Goal: Communication & Community: Answer question/provide support

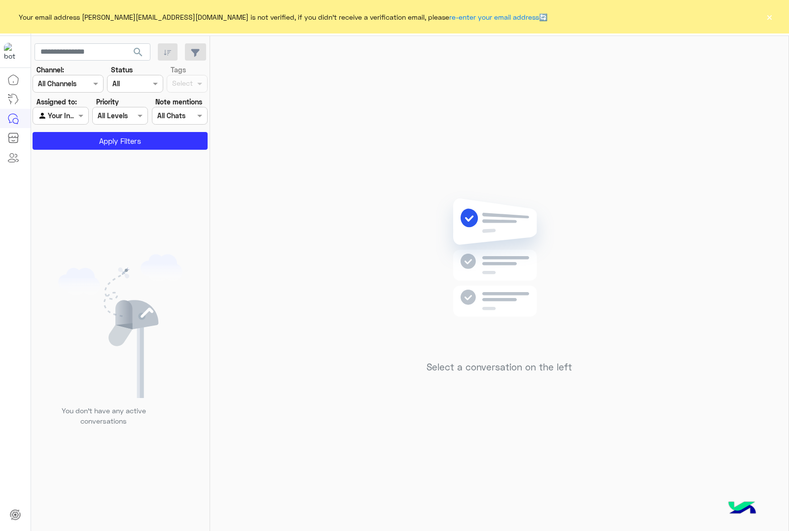
click at [769, 13] on button "×" at bounding box center [769, 17] width 10 height 10
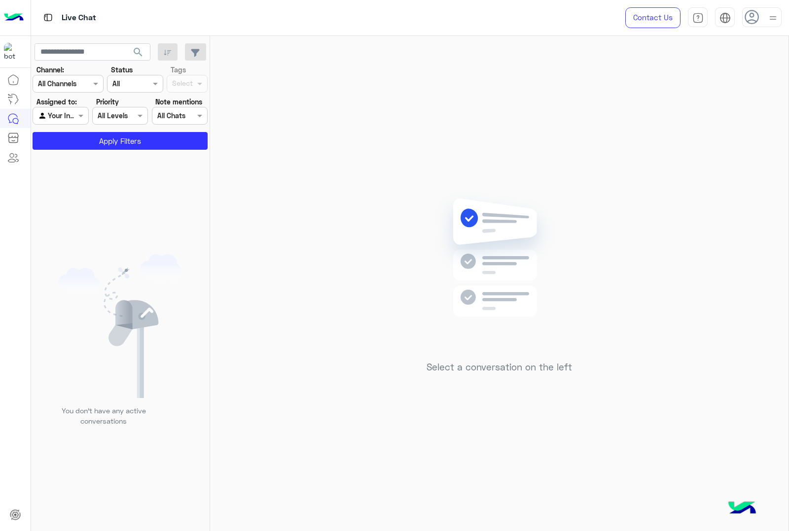
click at [762, 16] on div at bounding box center [761, 17] width 39 height 20
click at [571, 60] on div "Select a conversation on the left" at bounding box center [499, 285] width 578 height 499
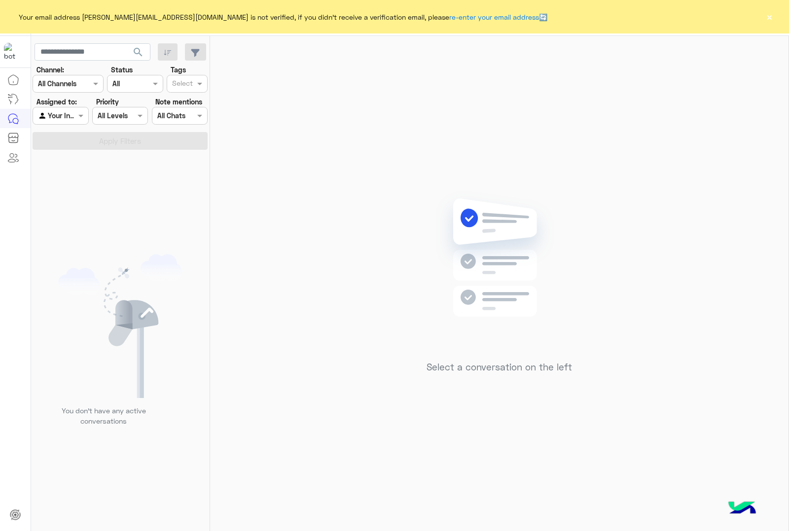
click at [772, 17] on button "×" at bounding box center [769, 17] width 10 height 10
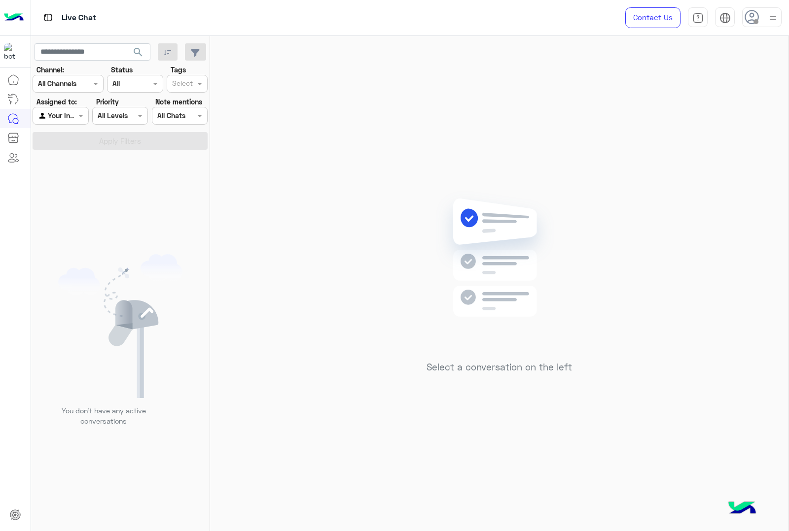
click at [771, 15] on img at bounding box center [773, 18] width 12 height 12
click at [750, 71] on label "Online" at bounding box center [719, 76] width 107 height 18
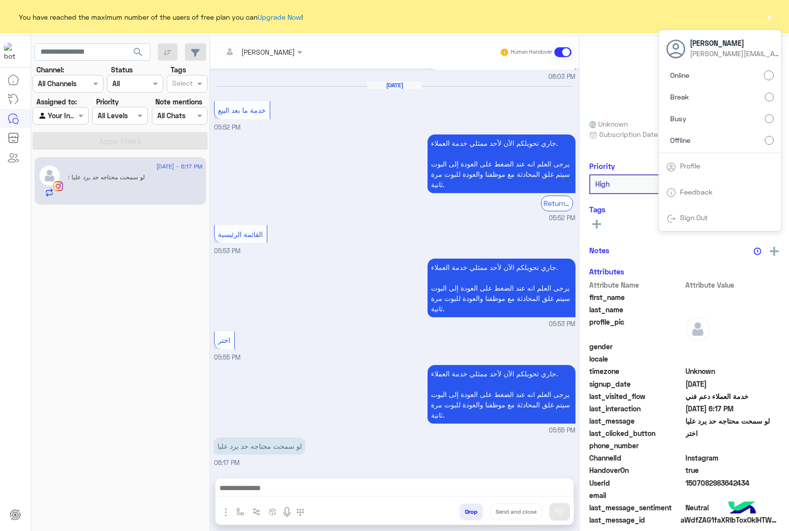
scroll to position [1125, 0]
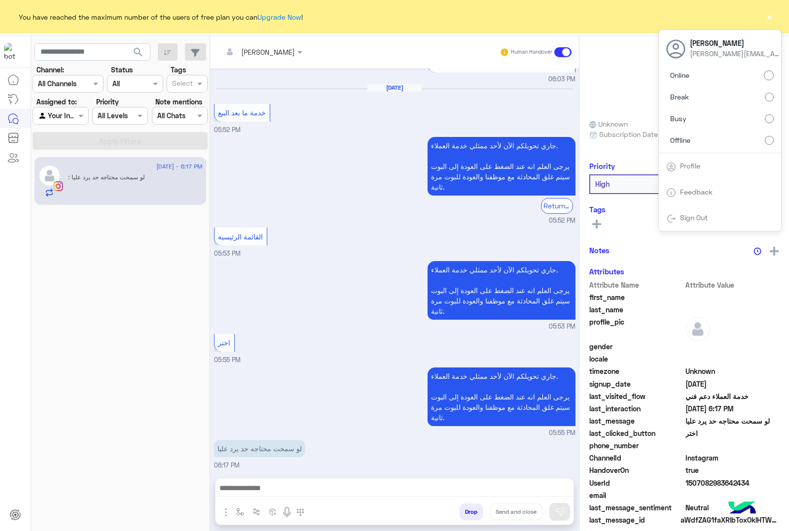
click at [771, 16] on button "×" at bounding box center [769, 17] width 10 height 10
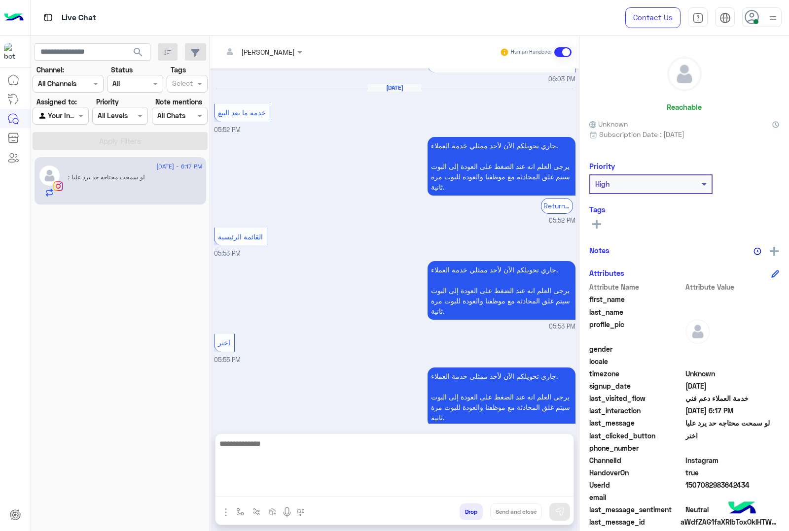
click at [288, 486] on textarea at bounding box center [394, 467] width 358 height 59
type textarea "*"
type textarea "**********"
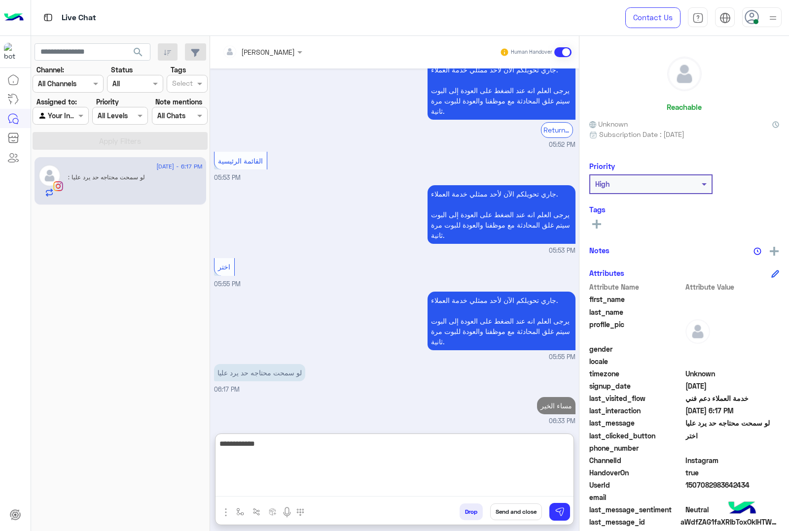
type textarea "**********"
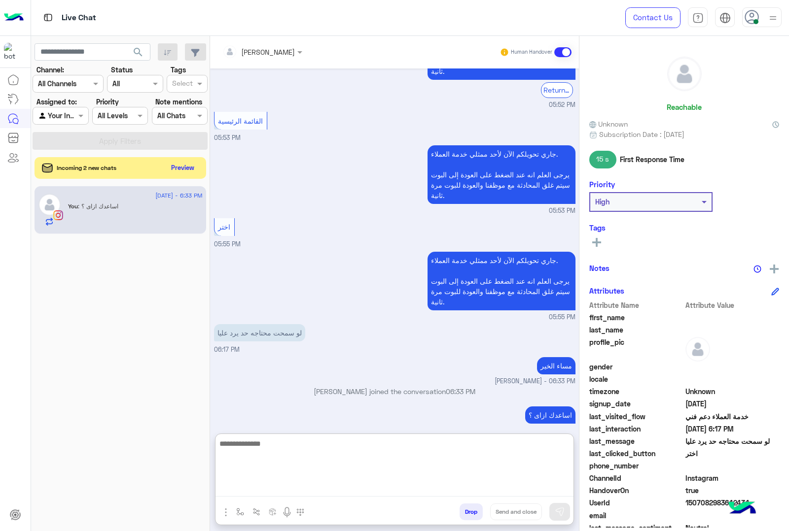
scroll to position [1250, 0]
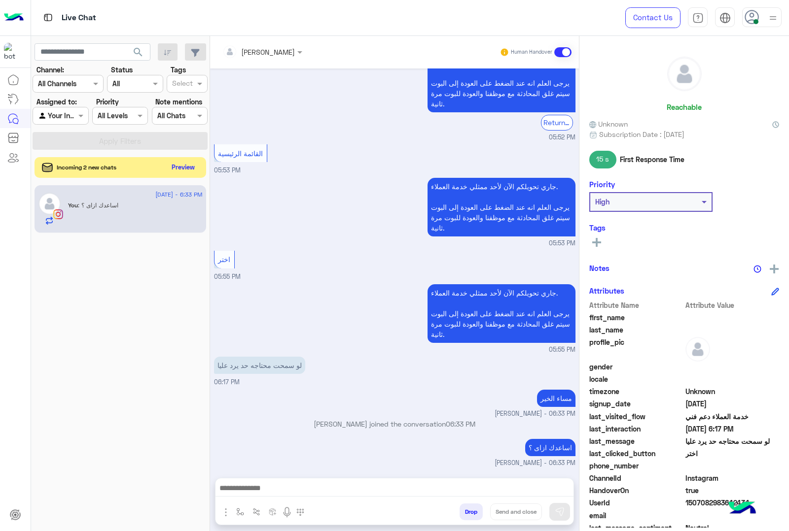
click at [191, 165] on button "Preview" at bounding box center [183, 167] width 31 height 13
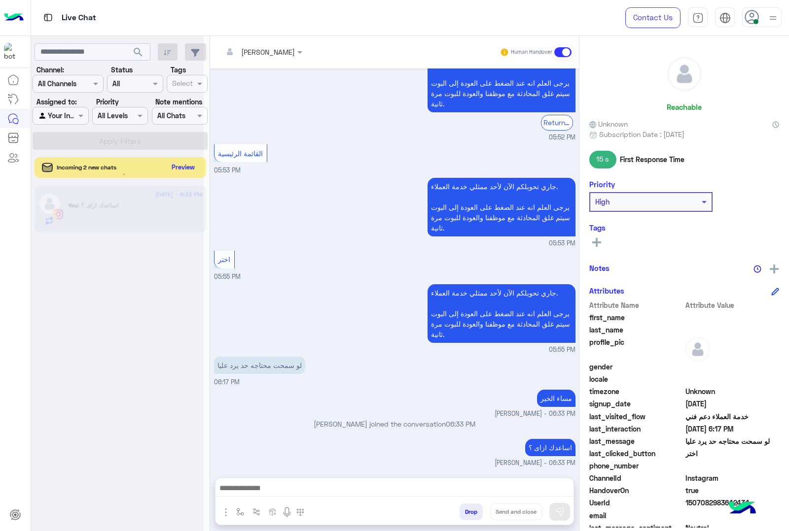
scroll to position [1206, 0]
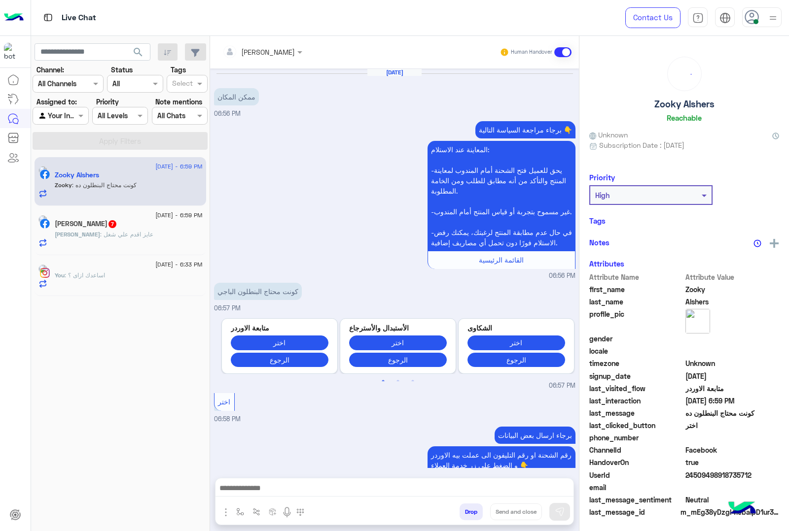
scroll to position [371, 0]
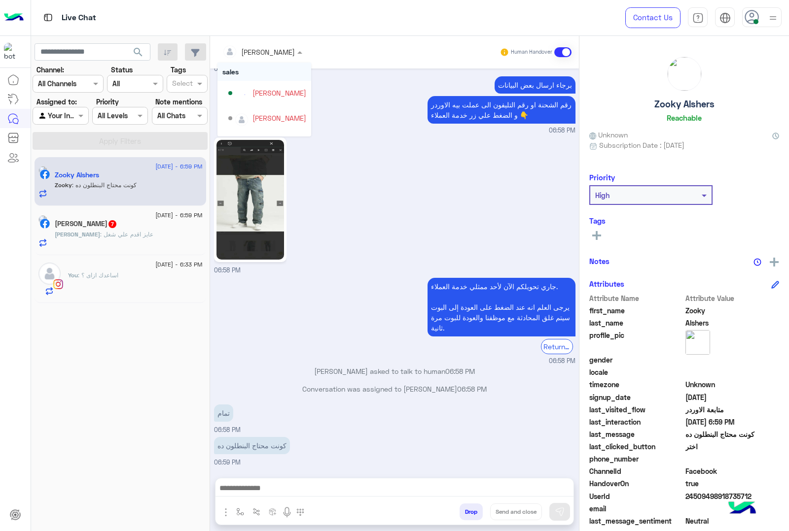
click at [284, 45] on div "[PERSON_NAME]" at bounding box center [258, 52] width 72 height 20
click at [265, 119] on div "[PERSON_NAME]" at bounding box center [279, 118] width 54 height 10
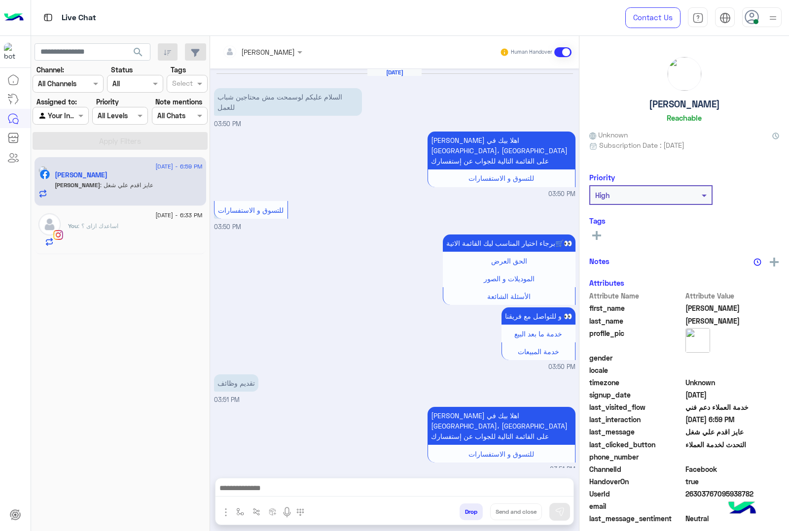
scroll to position [653, 0]
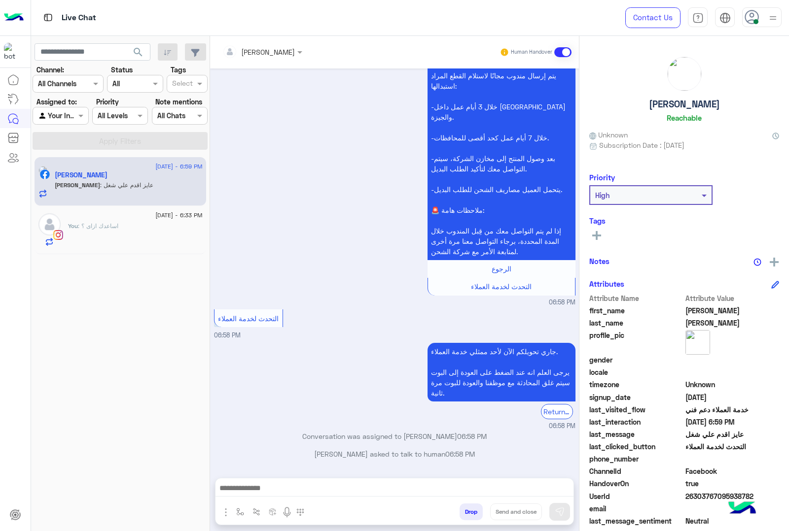
click at [319, 479] on div at bounding box center [394, 491] width 358 height 25
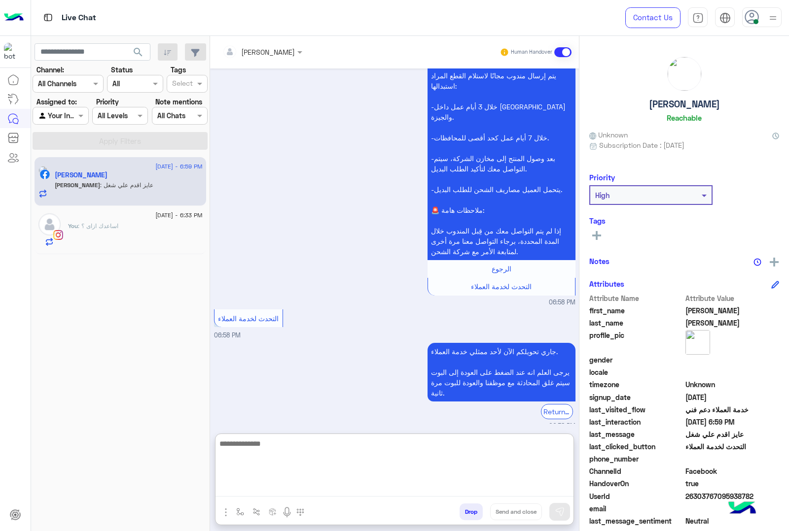
click at [319, 491] on textarea at bounding box center [394, 467] width 358 height 59
paste textarea "**********"
type textarea "**********"
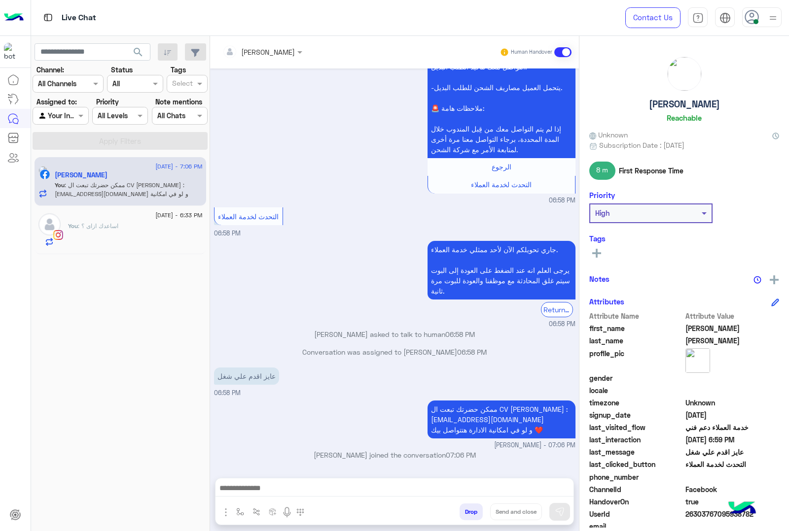
scroll to position [723, 0]
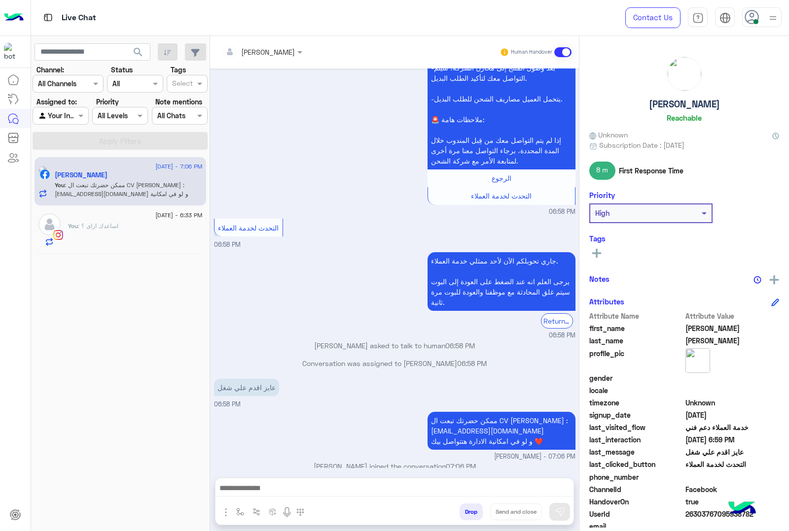
click at [666, 103] on h5 "Mohamed Saleh" at bounding box center [684, 104] width 71 height 11
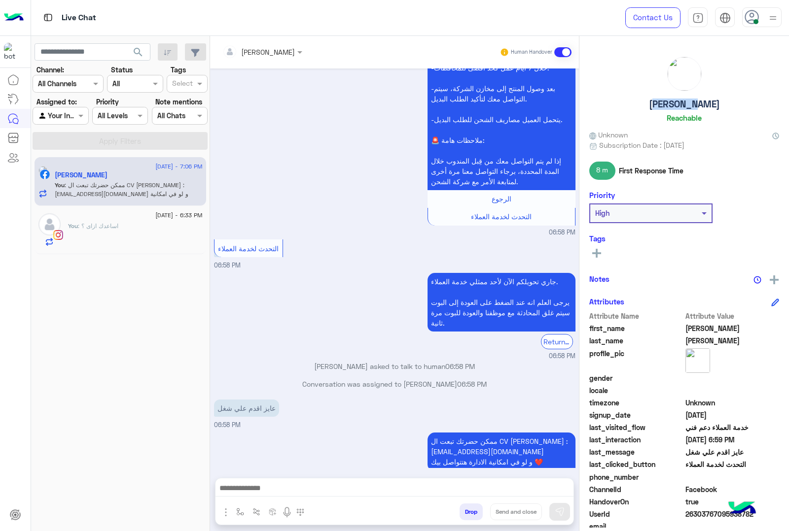
click at [666, 103] on h5 "Mohamed Saleh" at bounding box center [684, 104] width 71 height 11
copy h5 "Mohamed Saleh"
click at [703, 513] on span "26303767095938782" at bounding box center [732, 514] width 94 height 10
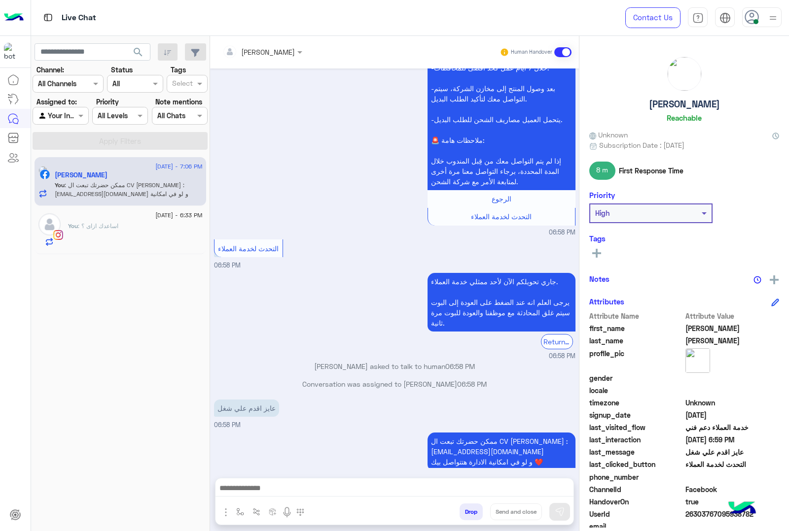
copy span "26303767095938782"
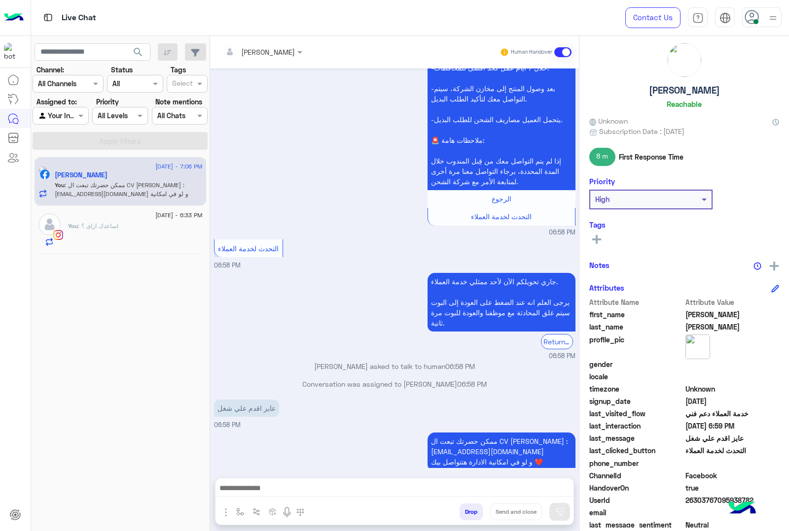
scroll to position [0, 0]
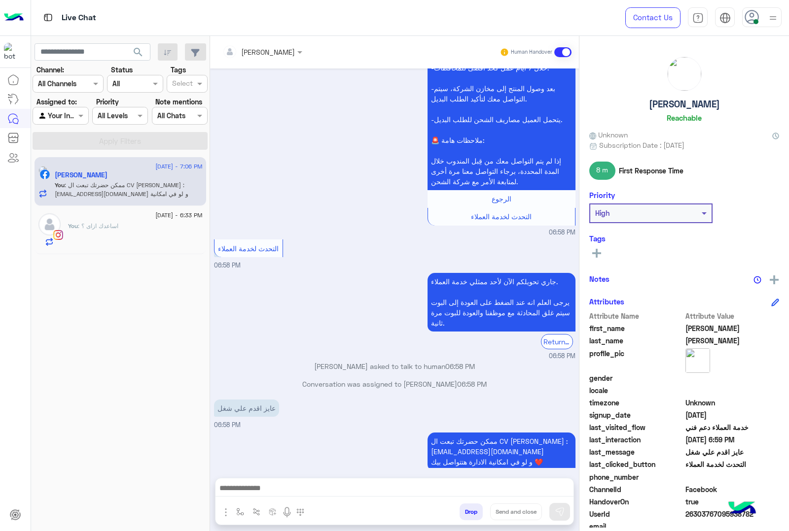
click at [119, 228] on div "You : اساعدك ازاى ؟" at bounding box center [135, 234] width 135 height 25
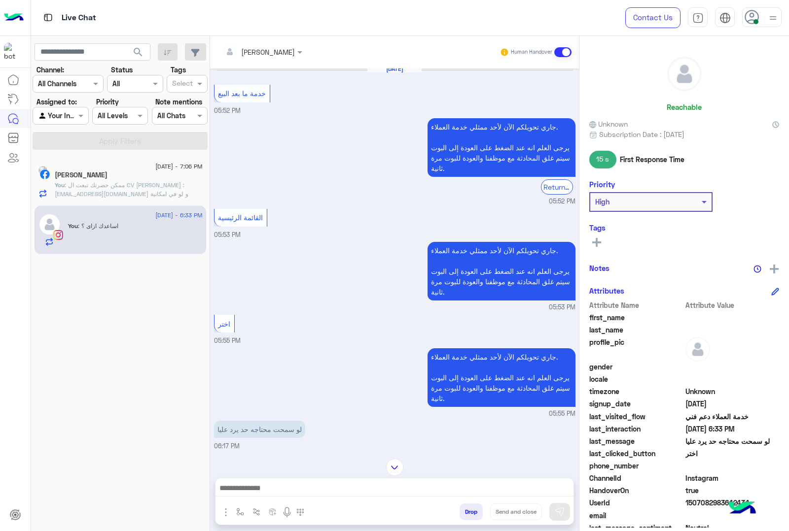
scroll to position [1103, 0]
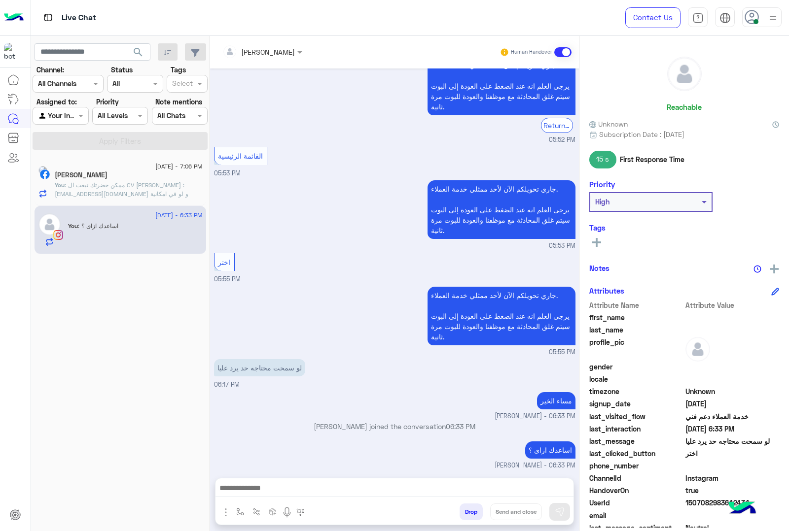
click at [129, 195] on span ": ممكن حضرتك تبعت ال CV علي الايميل : HR@eaglemenwear.com و لو في امكانية الادا…" at bounding box center [122, 193] width 134 height 25
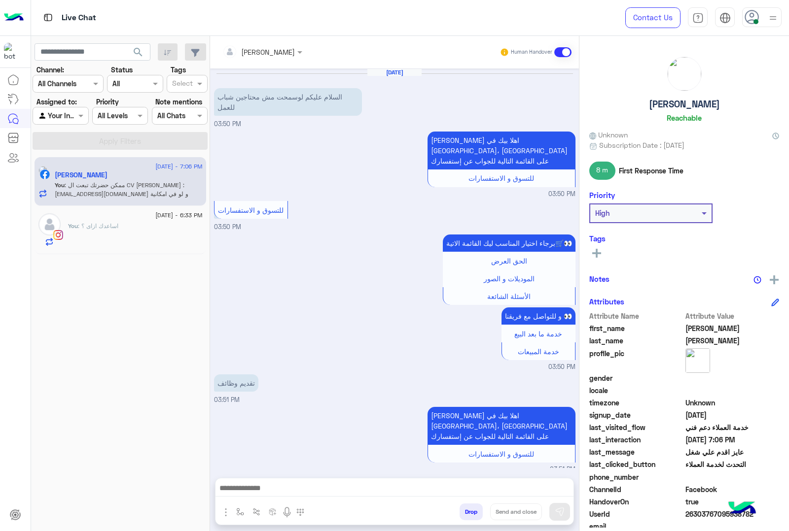
scroll to position [723, 0]
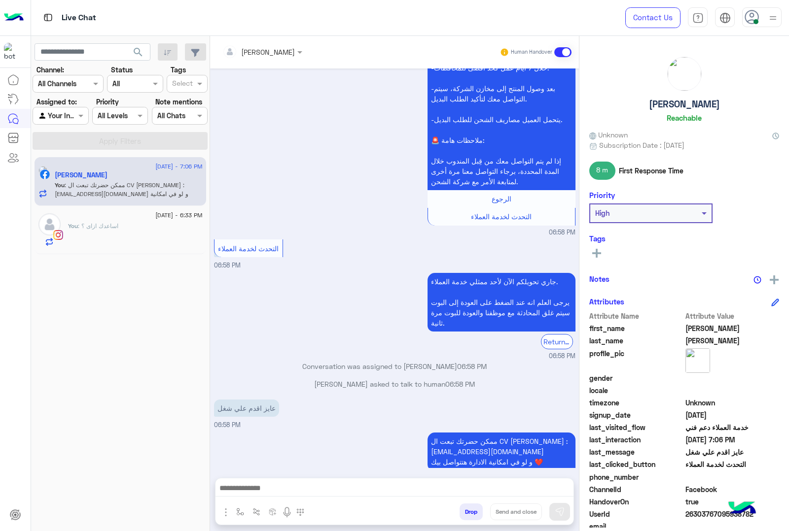
click at [470, 508] on button "Drop" at bounding box center [470, 512] width 23 height 17
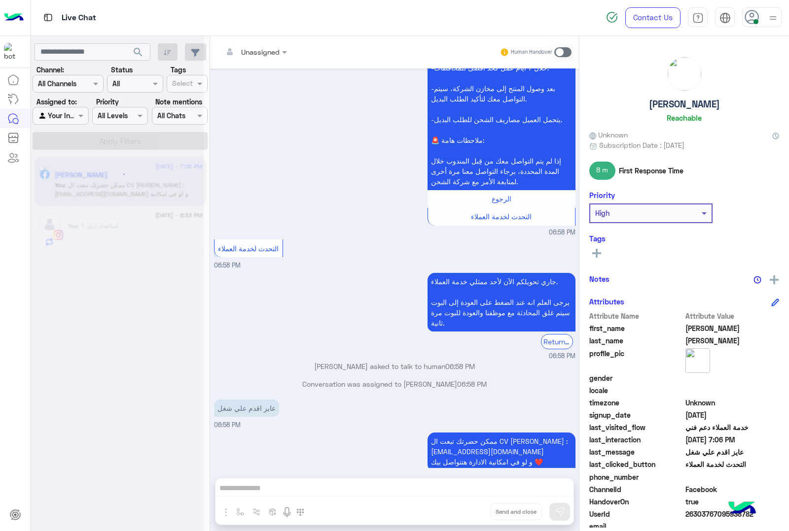
scroll to position [741, 0]
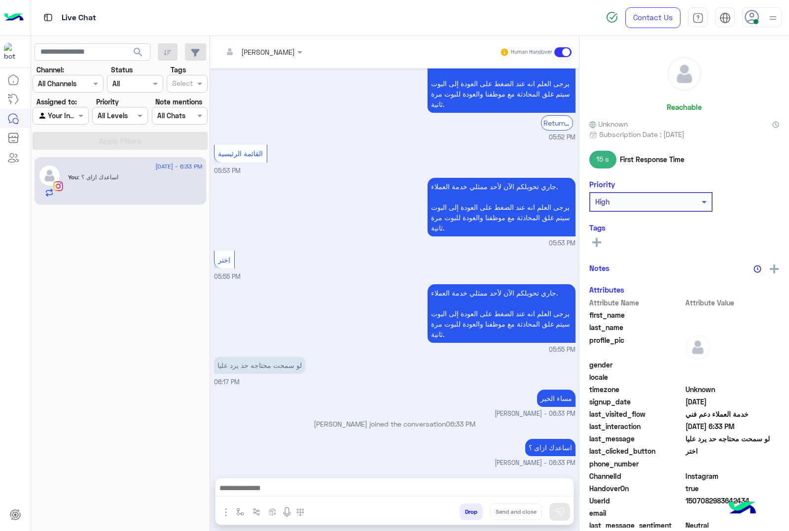
scroll to position [1103, 0]
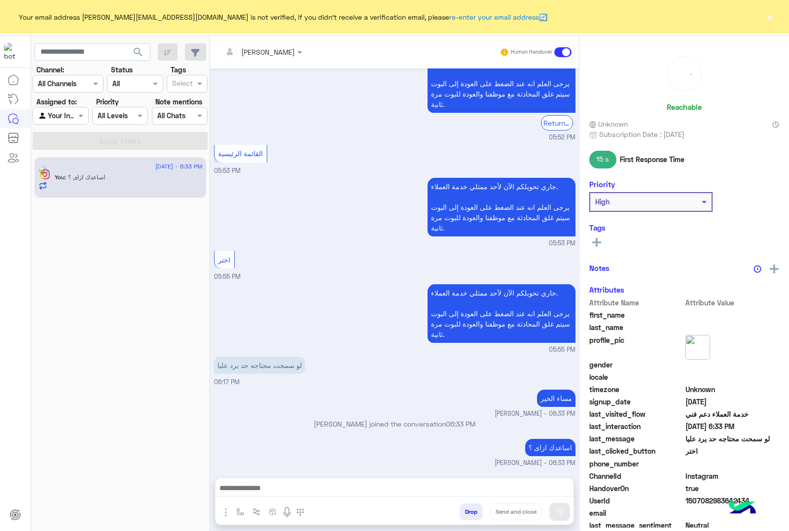
scroll to position [1103, 0]
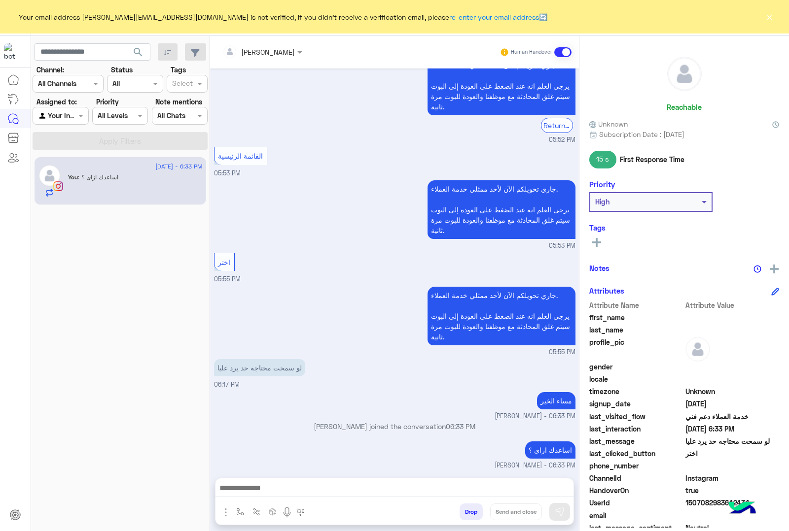
click at [774, 16] on div "Your email address [PERSON_NAME][EMAIL_ADDRESS][DOMAIN_NAME] is not verified, i…" at bounding box center [394, 17] width 789 height 34
click at [765, 15] on button "×" at bounding box center [769, 17] width 10 height 10
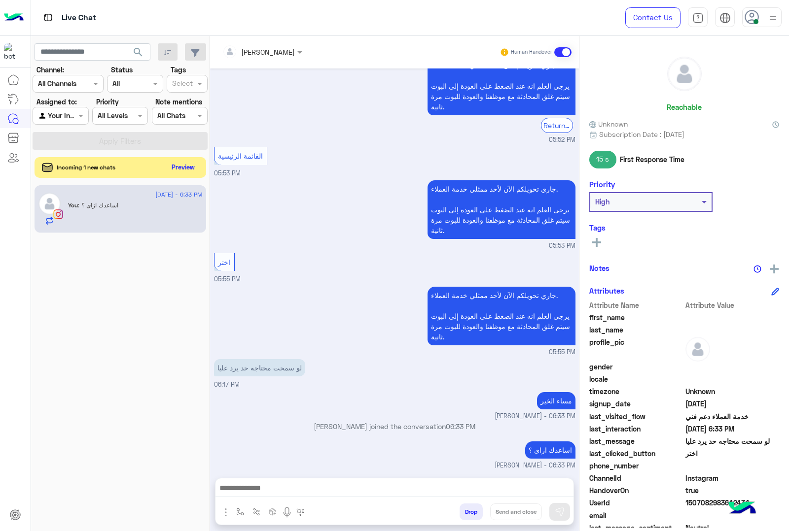
click at [185, 166] on button "Preview" at bounding box center [183, 167] width 31 height 13
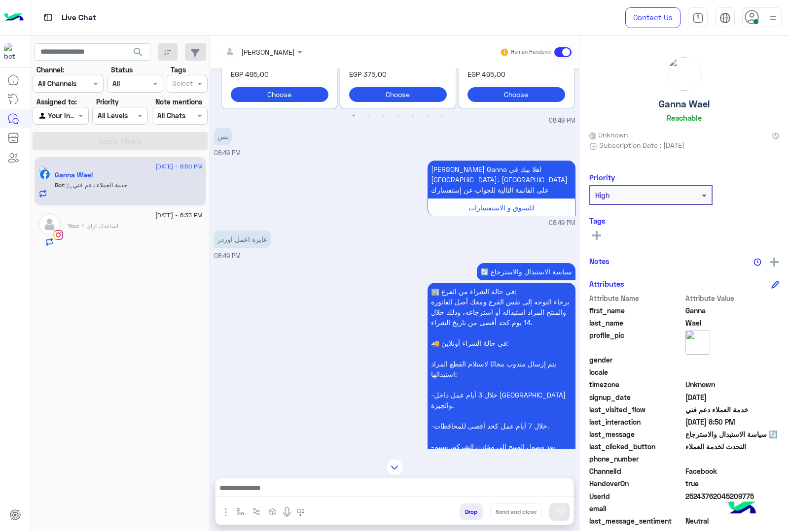
scroll to position [1093, 0]
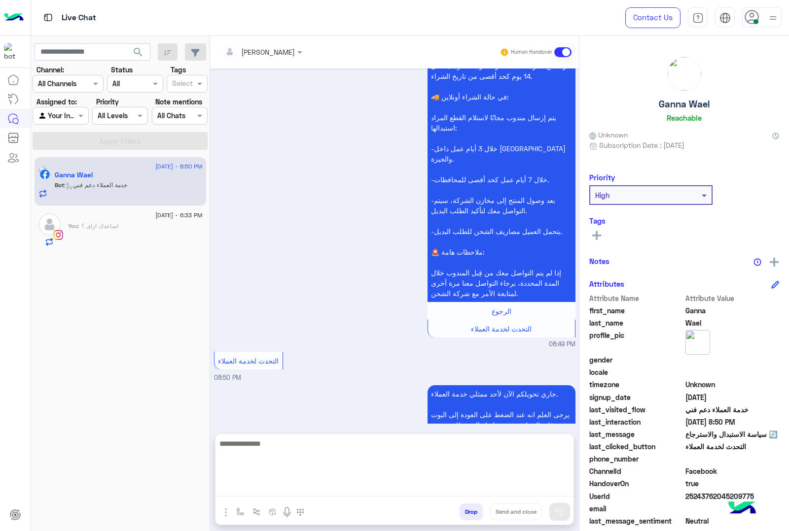
click at [432, 485] on textarea at bounding box center [394, 467] width 358 height 59
paste textarea "**********"
type textarea "**********"
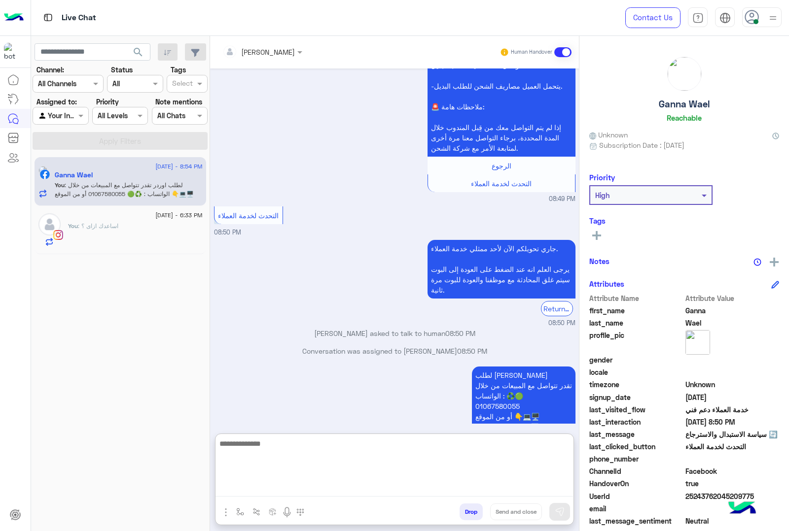
click at [244, 50] on input "text" at bounding box center [249, 52] width 54 height 10
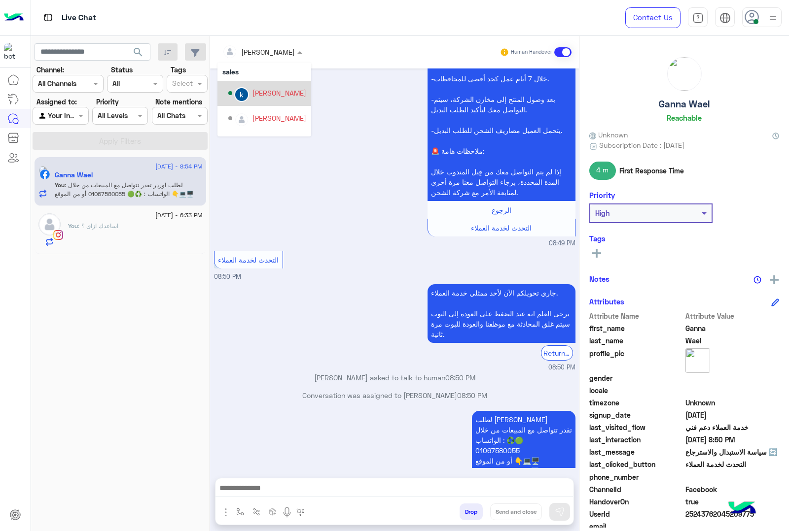
scroll to position [1194, 0]
click at [669, 106] on h5 "Ganna Wael" at bounding box center [684, 104] width 51 height 11
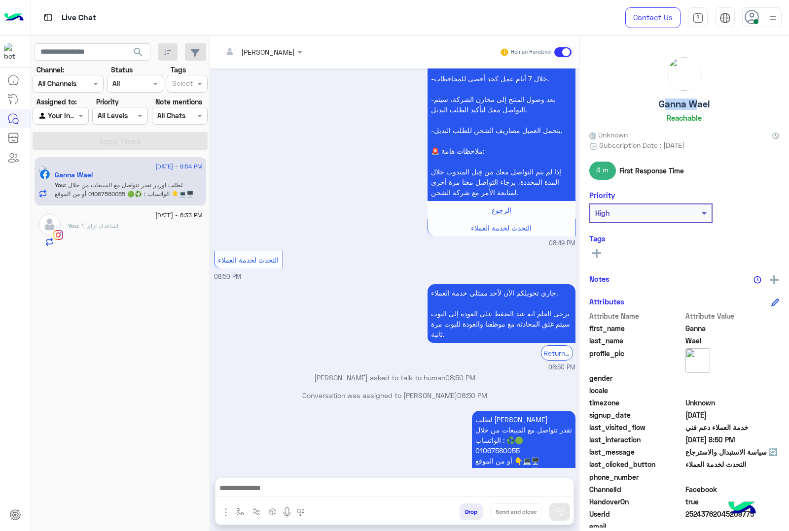
click at [669, 106] on h5 "Ganna Wael" at bounding box center [684, 104] width 51 height 11
copy h5 "Ganna Wael"
click at [709, 514] on span "25243762045209775" at bounding box center [732, 514] width 94 height 10
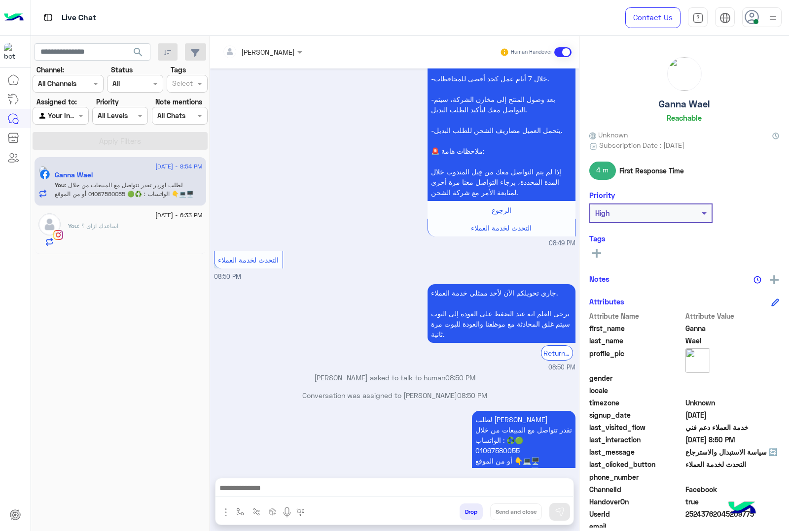
copy span "25243762045209775"
click at [264, 47] on input "text" at bounding box center [249, 52] width 54 height 10
click at [294, 122] on div "[PERSON_NAME]" at bounding box center [279, 118] width 54 height 10
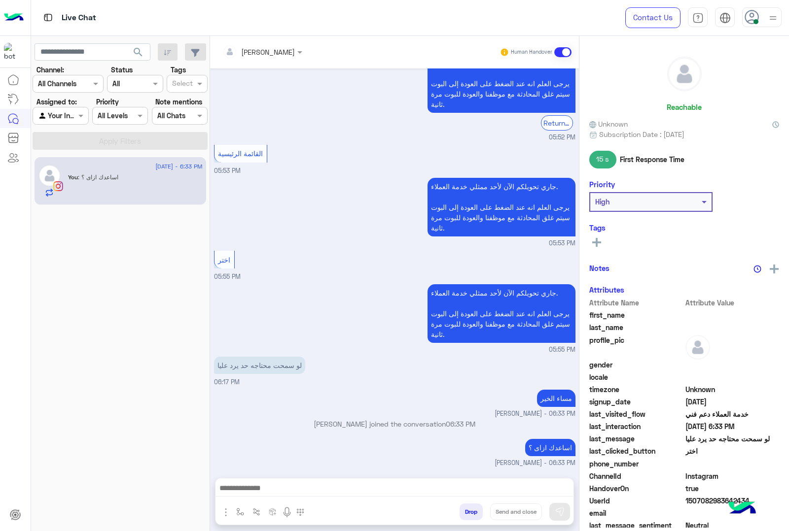
scroll to position [1103, 0]
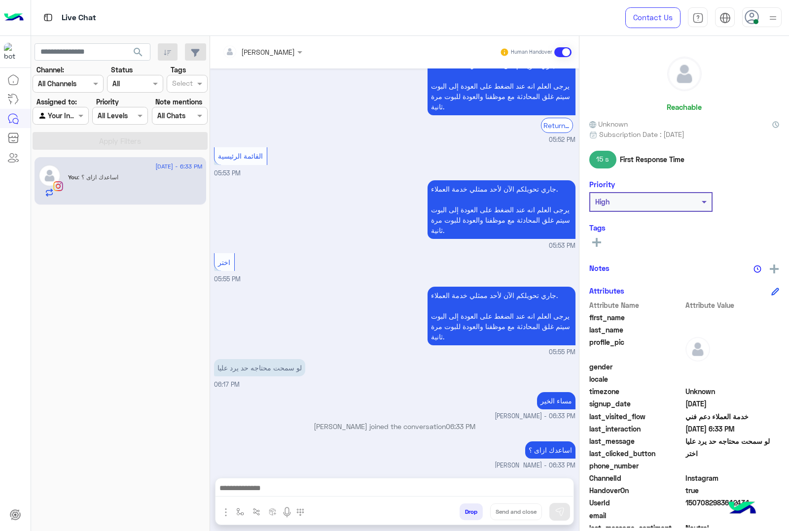
click at [711, 504] on span "1507082983642434" at bounding box center [732, 503] width 94 height 10
copy span "1507082983642434"
click at [461, 515] on button "Drop" at bounding box center [470, 512] width 23 height 17
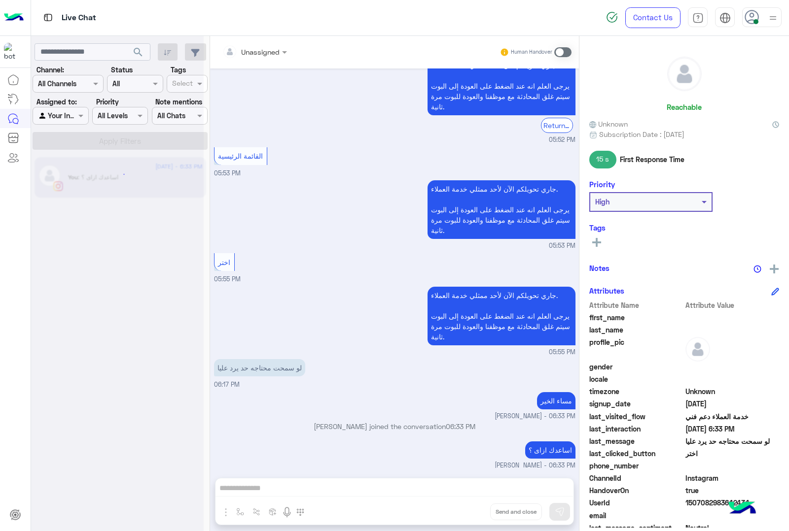
scroll to position [1121, 0]
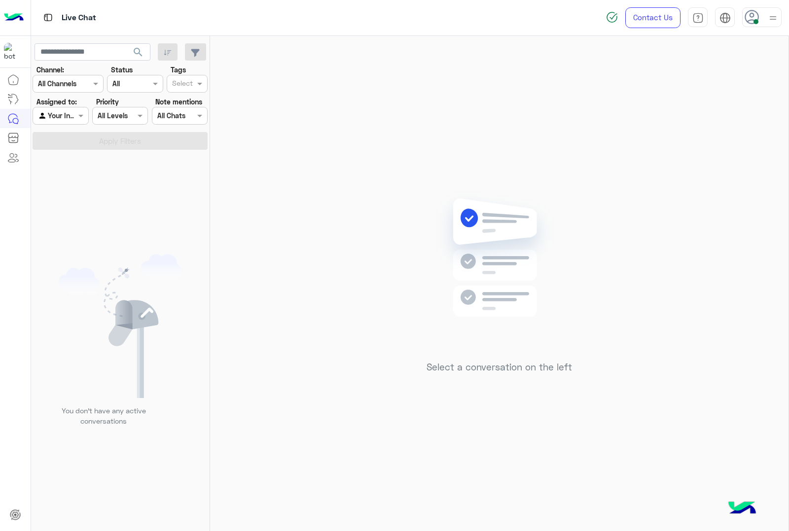
click at [773, 20] on img at bounding box center [773, 18] width 12 height 12
click at [715, 144] on label "Offline" at bounding box center [719, 140] width 107 height 18
